Goal: Task Accomplishment & Management: Manage account settings

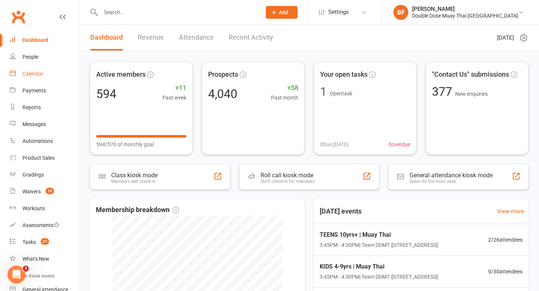
click at [34, 78] on link "Calendar" at bounding box center [44, 74] width 69 height 17
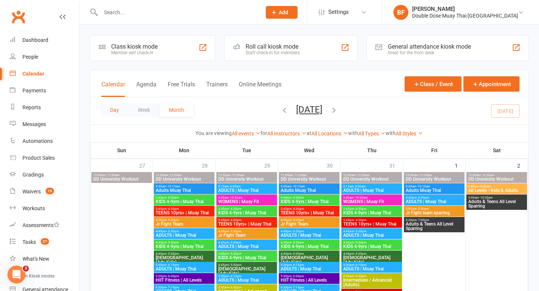
click at [112, 106] on button "Day" at bounding box center [115, 109] width 28 height 13
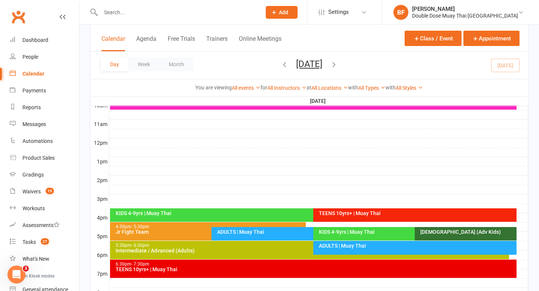
scroll to position [241, 0]
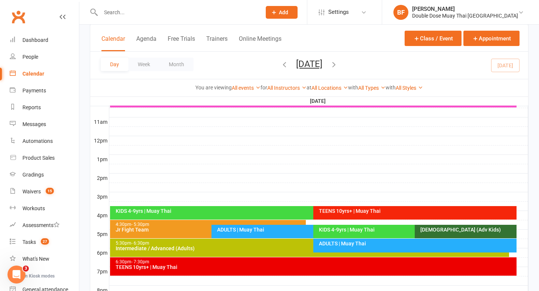
click at [207, 209] on div "KIDS 4-9yrs | Muay Thai" at bounding box center [311, 211] width 393 height 5
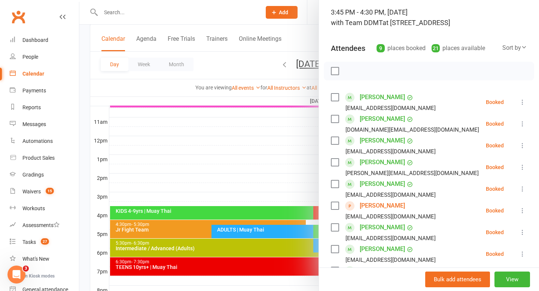
scroll to position [50, 0]
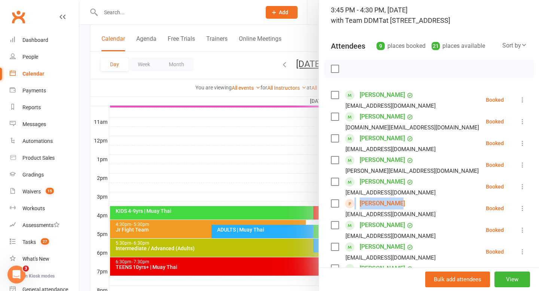
drag, startPoint x: 404, startPoint y: 203, endPoint x: 352, endPoint y: 203, distance: 51.7
click at [352, 203] on div "Jozsed Szabo [EMAIL_ADDRESS][DOMAIN_NAME]" at bounding box center [385, 209] width 108 height 22
click at [417, 202] on li "Jozsed Szabo [EMAIL_ADDRESS][DOMAIN_NAME] Booked More info Remove Check in Mark…" at bounding box center [429, 209] width 196 height 22
drag, startPoint x: 417, startPoint y: 202, endPoint x: 356, endPoint y: 203, distance: 60.7
click at [356, 203] on li "Jozsed Szabo [EMAIL_ADDRESS][DOMAIN_NAME] Booked More info Remove Check in Mark…" at bounding box center [429, 209] width 196 height 22
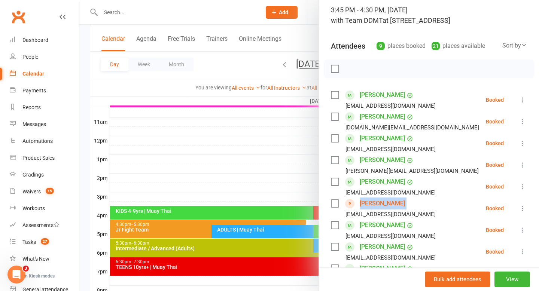
copy div "[PERSON_NAME]"
click at [406, 200] on div "Jozsed Szabo [EMAIL_ADDRESS][DOMAIN_NAME]" at bounding box center [385, 209] width 108 height 22
click at [249, 152] on div at bounding box center [309, 145] width 460 height 291
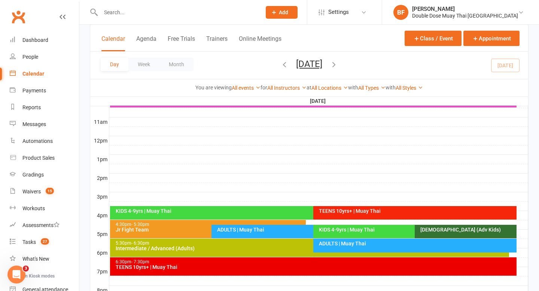
click at [336, 215] on div "TEENS 10yrs+ | Muay Thai" at bounding box center [414, 212] width 203 height 13
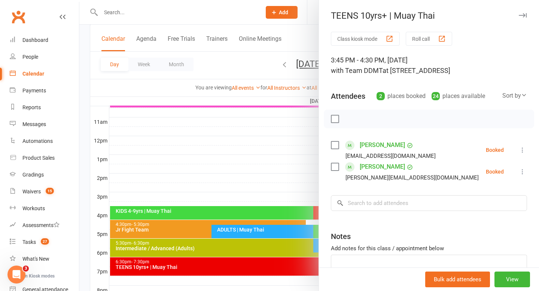
click at [281, 170] on div at bounding box center [309, 145] width 460 height 291
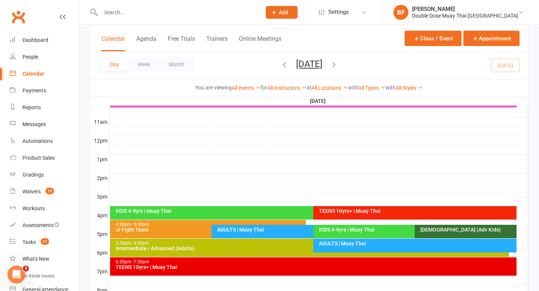
click at [265, 234] on div "ADULTS | Muay Thai" at bounding box center [310, 231] width 196 height 13
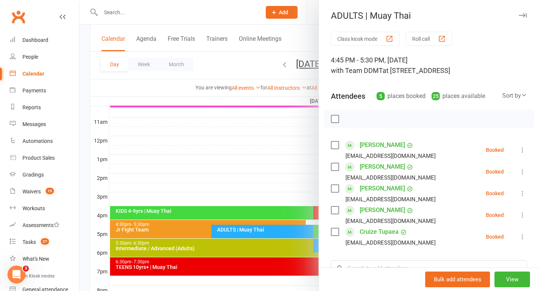
click at [257, 164] on div at bounding box center [309, 145] width 460 height 291
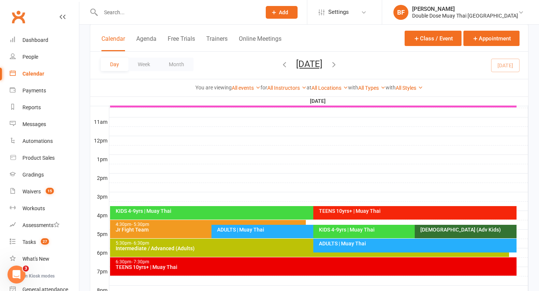
click at [332, 236] on div "KIDS 4-9yrs | Muay Thai" at bounding box center [411, 231] width 196 height 13
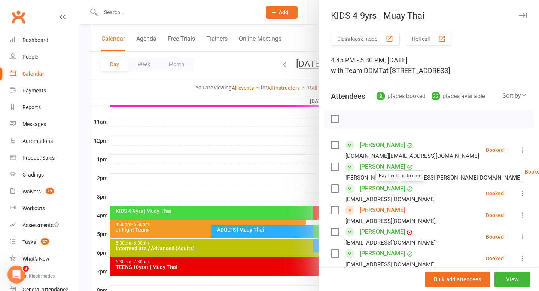
scroll to position [42, 0]
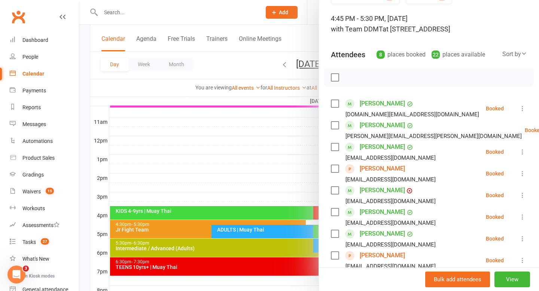
drag, startPoint x: 402, startPoint y: 169, endPoint x: 360, endPoint y: 169, distance: 42.3
click at [360, 169] on div "[PERSON_NAME] [EMAIL_ADDRESS][DOMAIN_NAME]" at bounding box center [385, 174] width 108 height 22
copy link "[PERSON_NAME]"
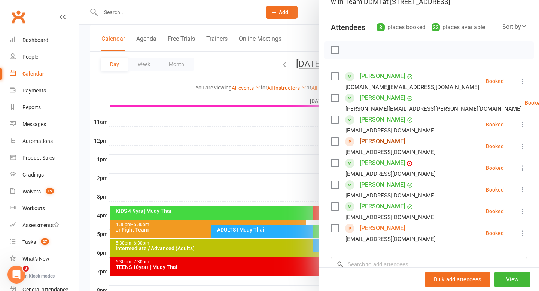
scroll to position [69, 0]
drag, startPoint x: 399, startPoint y: 224, endPoint x: 359, endPoint y: 225, distance: 40.5
click at [359, 225] on div "[PERSON_NAME] [EMAIL_ADDRESS][DOMAIN_NAME]" at bounding box center [385, 233] width 108 height 22
copy link "[PERSON_NAME]"
click at [405, 228] on div "[PERSON_NAME] [EMAIL_ADDRESS][DOMAIN_NAME]" at bounding box center [385, 233] width 108 height 22
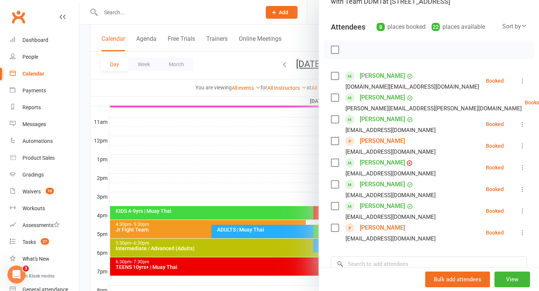
click at [244, 148] on div at bounding box center [309, 145] width 460 height 291
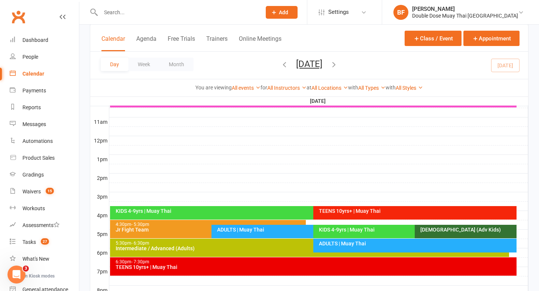
click at [284, 229] on div "ADULTS | Muay Thai" at bounding box center [311, 229] width 189 height 5
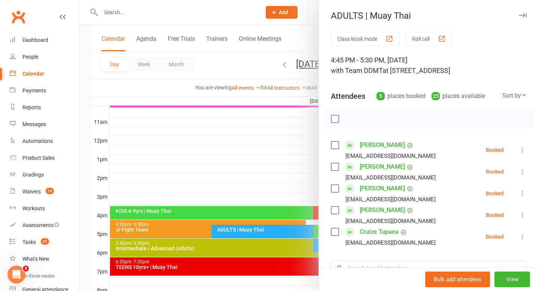
click at [250, 176] on div at bounding box center [309, 145] width 460 height 291
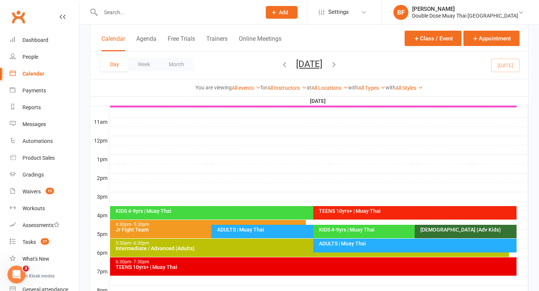
click at [334, 247] on div "ADULTS | Muay Thai" at bounding box center [414, 246] width 203 height 14
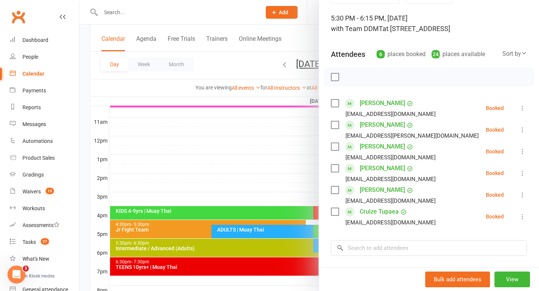
scroll to position [42, 0]
click at [206, 174] on div at bounding box center [309, 145] width 460 height 291
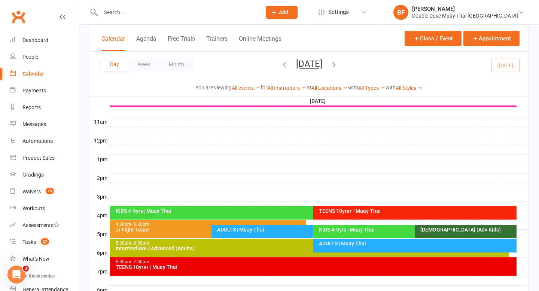
click at [258, 265] on div "TEENS 10yrs+ | Muay Thai" at bounding box center [315, 267] width 400 height 5
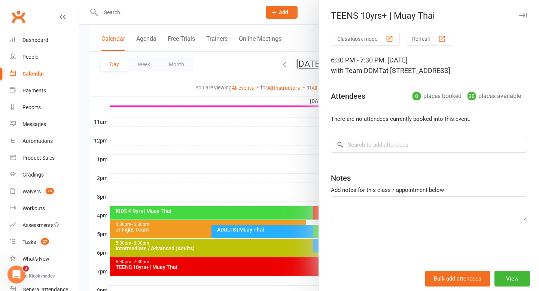
click at [263, 167] on div at bounding box center [309, 145] width 460 height 291
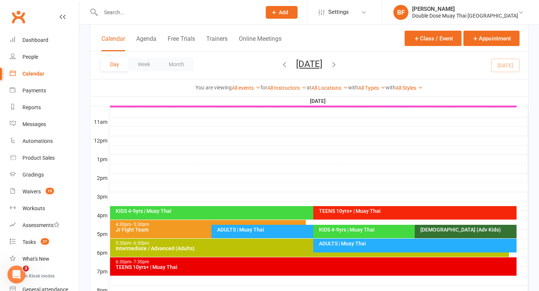
click at [247, 252] on div "5:30pm - 6:30pm Intermediate / Advanced (Adults)" at bounding box center [310, 248] width 400 height 18
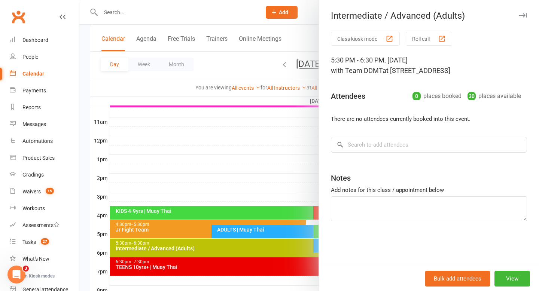
click at [260, 231] on div at bounding box center [309, 145] width 460 height 291
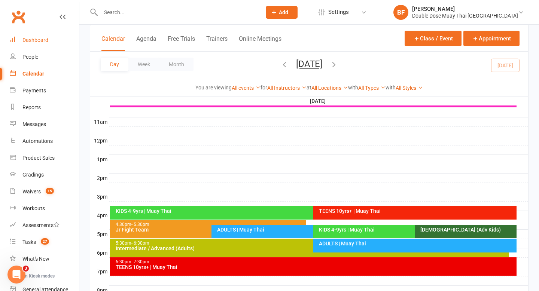
click at [42, 37] on div "Dashboard" at bounding box center [35, 40] width 26 height 6
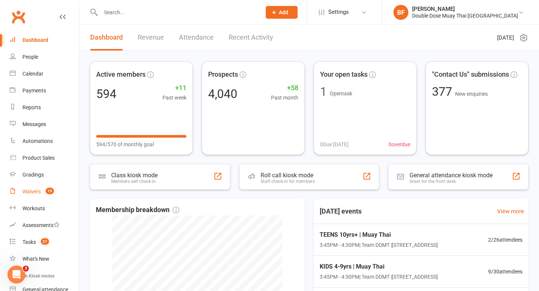
click at [48, 188] on link "Waivers 15" at bounding box center [44, 192] width 69 height 17
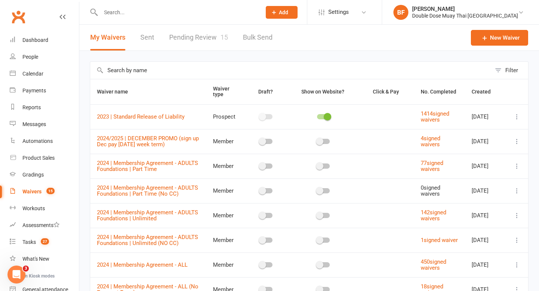
click at [207, 40] on link "Pending Review 15" at bounding box center [198, 38] width 59 height 26
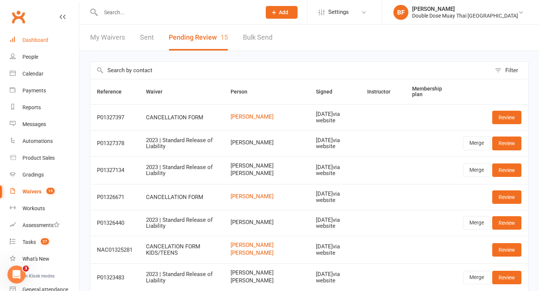
click at [44, 43] on div "Dashboard" at bounding box center [35, 40] width 26 height 6
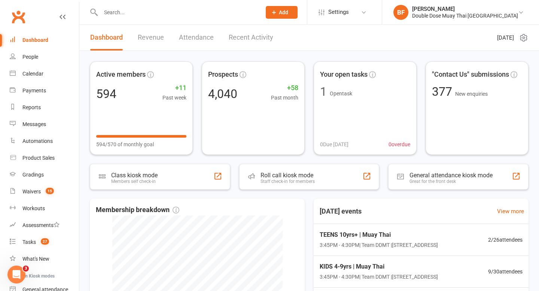
click at [138, 16] on input "text" at bounding box center [177, 12] width 158 height 10
click at [37, 194] on div "Waivers" at bounding box center [31, 192] width 18 height 6
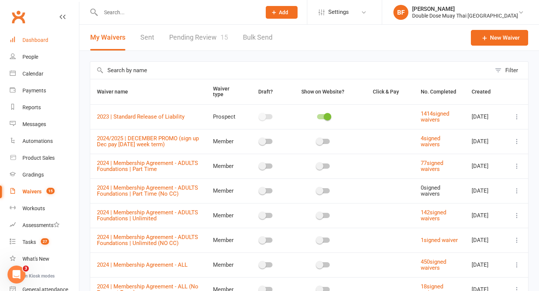
click at [42, 45] on link "Dashboard" at bounding box center [44, 40] width 69 height 17
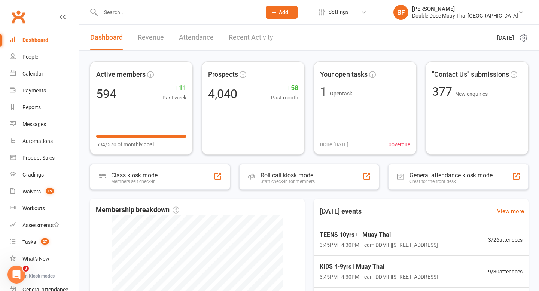
click at [132, 14] on input "text" at bounding box center [177, 12] width 158 height 10
paste input "[PERSON_NAME]"
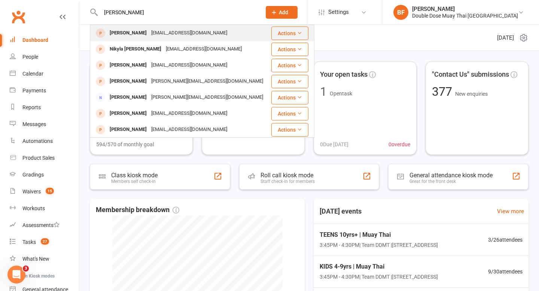
type input "[PERSON_NAME]"
click at [198, 30] on div "[EMAIL_ADDRESS][DOMAIN_NAME]" at bounding box center [189, 33] width 81 height 11
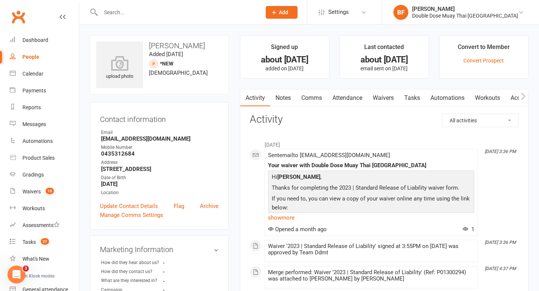
click at [150, 4] on div at bounding box center [173, 12] width 166 height 24
click at [147, 10] on input "text" at bounding box center [177, 12] width 158 height 10
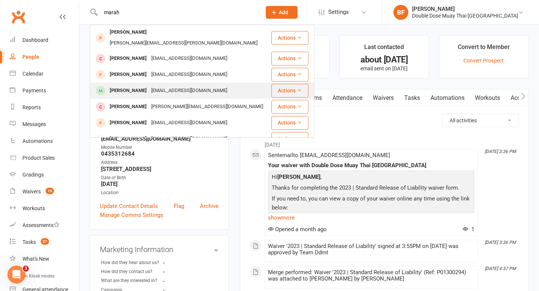
type input "marah"
click at [153, 85] on div "[EMAIL_ADDRESS][DOMAIN_NAME]" at bounding box center [189, 90] width 81 height 11
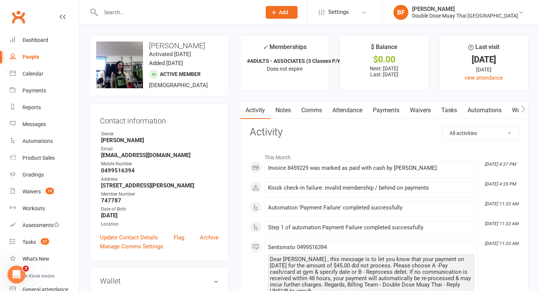
click at [390, 111] on link "Payments" at bounding box center [386, 110] width 37 height 17
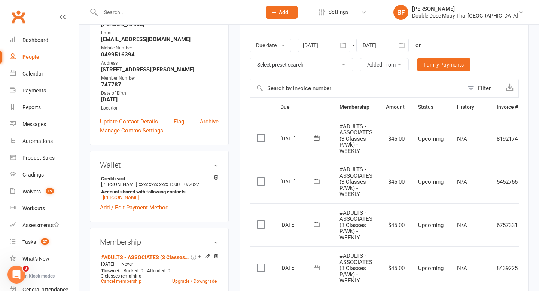
scroll to position [249, 0]
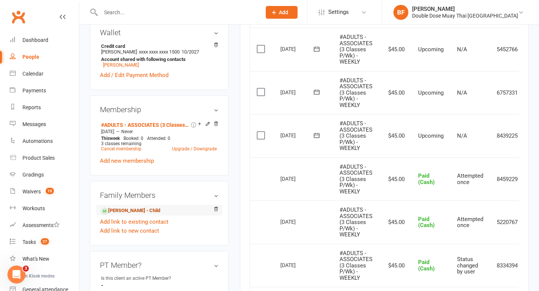
click at [139, 209] on link "[PERSON_NAME] - Child" at bounding box center [130, 211] width 59 height 8
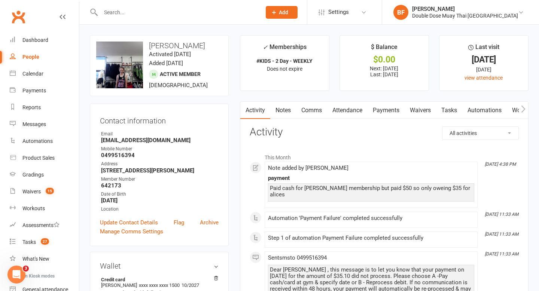
click at [386, 111] on link "Payments" at bounding box center [386, 110] width 37 height 17
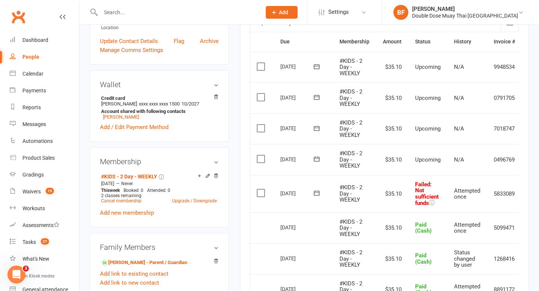
scroll to position [0, 26]
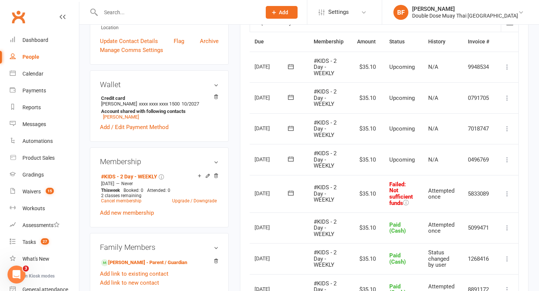
click at [510, 191] on icon at bounding box center [507, 193] width 7 height 7
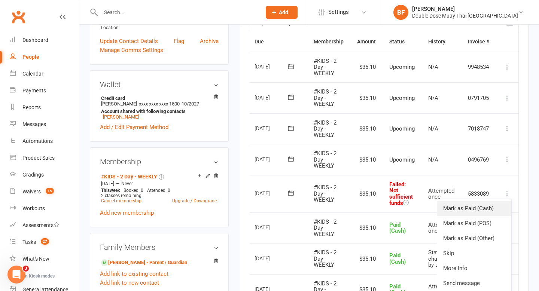
click at [495, 212] on link "Mark as Paid (Cash)" at bounding box center [474, 208] width 74 height 15
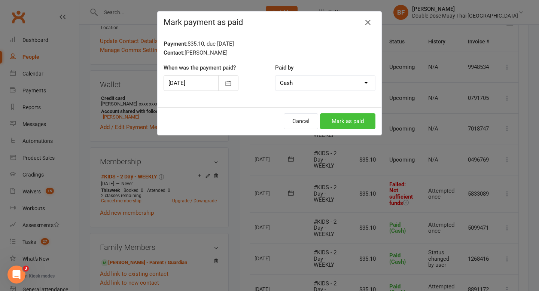
click at [358, 120] on button "Mark as paid" at bounding box center [347, 121] width 55 height 16
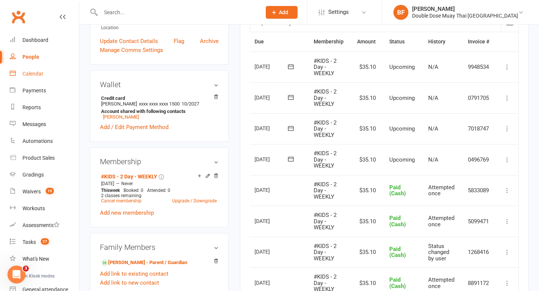
click at [34, 78] on link "Calendar" at bounding box center [44, 74] width 69 height 17
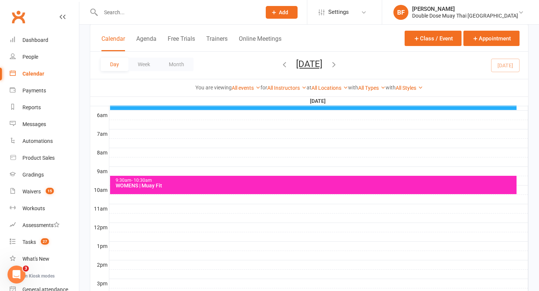
scroll to position [297, 0]
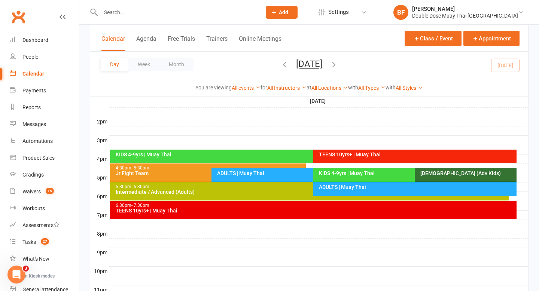
click at [279, 155] on div "KIDS 4-9yrs | Muay Thai" at bounding box center [311, 154] width 393 height 5
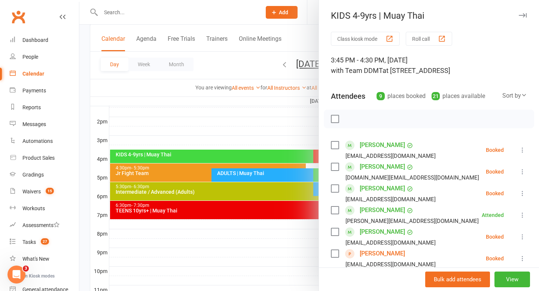
click at [368, 254] on link "[PERSON_NAME]" at bounding box center [382, 254] width 45 height 12
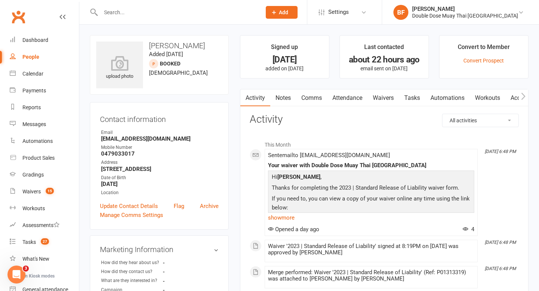
click at [382, 94] on link "Waivers" at bounding box center [383, 98] width 31 height 17
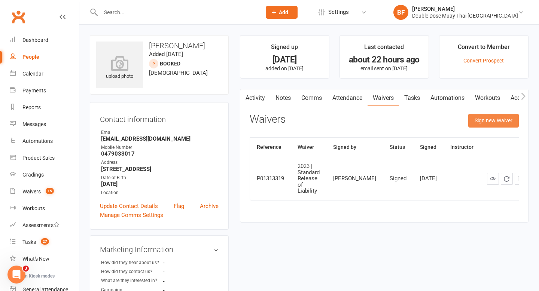
click at [484, 121] on button "Sign new Waiver" at bounding box center [493, 120] width 51 height 13
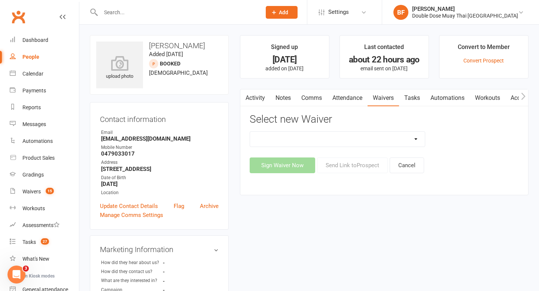
click at [365, 139] on select "2023 | Standard Release of Liability 2024/2025 | DECEMBER PROMO (sign up Dec pa…" at bounding box center [337, 139] width 175 height 15
select select "8184"
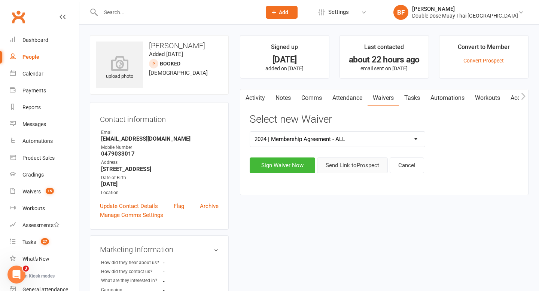
click at [351, 164] on button "Send Link to [GEOGRAPHIC_DATA]" at bounding box center [352, 166] width 71 height 16
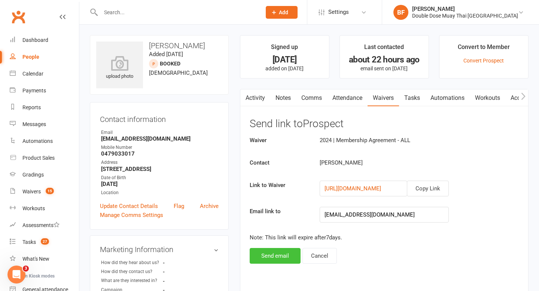
click at [277, 254] on button "Send email" at bounding box center [275, 256] width 51 height 16
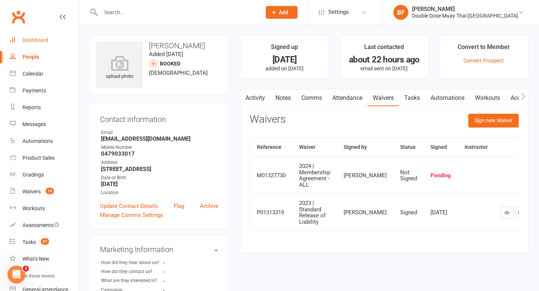
click at [44, 42] on div "Dashboard" at bounding box center [35, 40] width 26 height 6
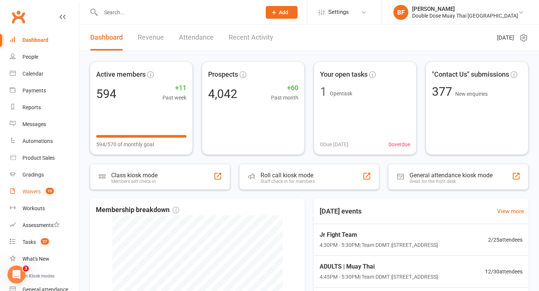
click at [41, 192] on link "Waivers 15" at bounding box center [44, 192] width 69 height 17
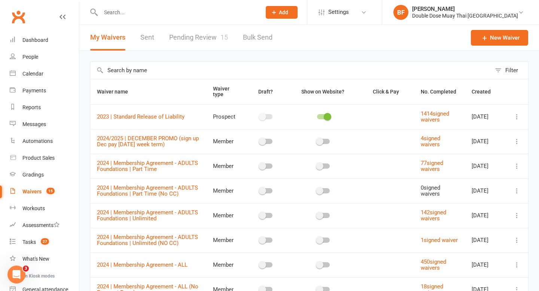
click at [218, 29] on link "Pending Review 15" at bounding box center [198, 38] width 59 height 26
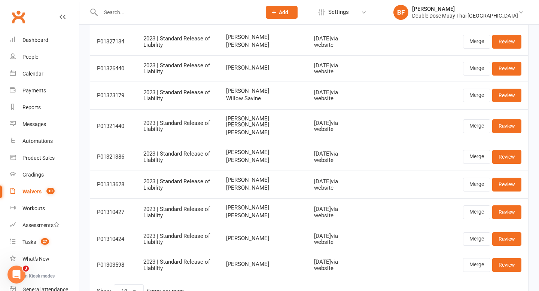
scroll to position [110, 0]
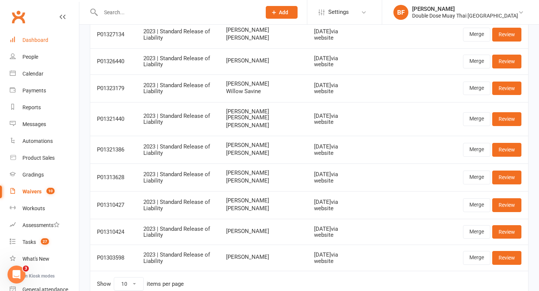
click at [37, 41] on div "Dashboard" at bounding box center [35, 40] width 26 height 6
